Goal: Task Accomplishment & Management: Manage account settings

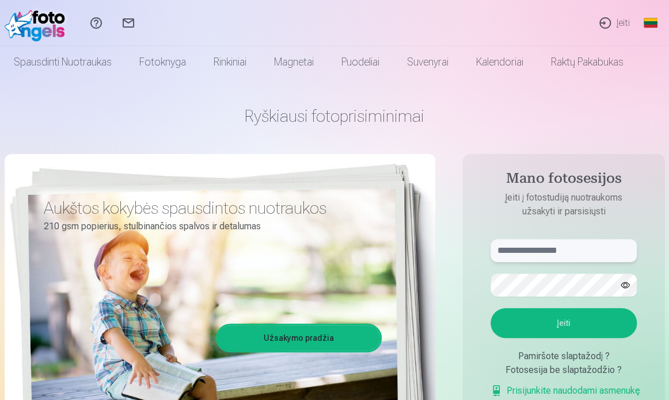
click at [534, 252] on input "text" at bounding box center [563, 250] width 146 height 23
click at [534, 243] on input "text" at bounding box center [563, 250] width 146 height 23
type input "******"
click at [490, 308] on button "Įeiti" at bounding box center [563, 323] width 146 height 30
